Goal: Find specific fact: Find contact information

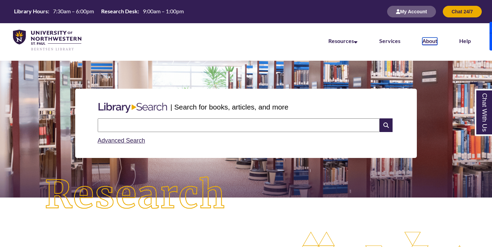
click at [434, 42] on link "About" at bounding box center [429, 42] width 15 height 8
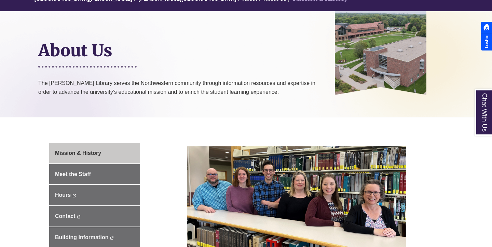
scroll to position [229, 0]
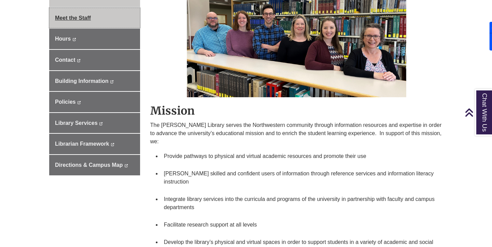
click at [73, 17] on span "Meet the Staff" at bounding box center [73, 18] width 36 height 6
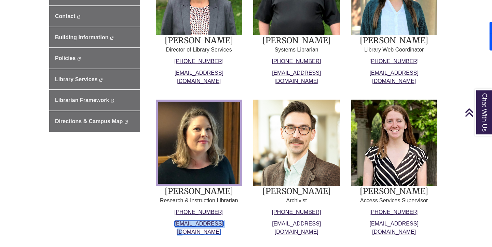
scroll to position [274, 0]
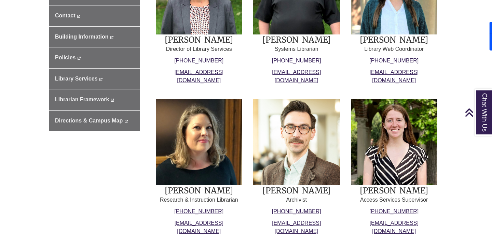
click at [344, 186] on div "[PERSON_NAME] Research & Instruction Librarian [PHONE_NUMBER] [EMAIL_ADDRESS][D…" at bounding box center [296, 169] width 293 height 151
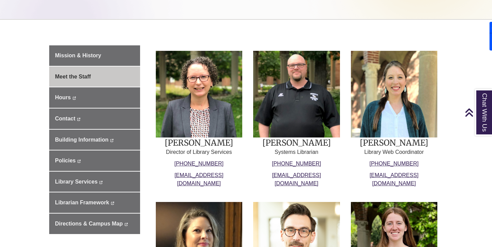
scroll to position [153, 0]
